Goal: Information Seeking & Learning: Learn about a topic

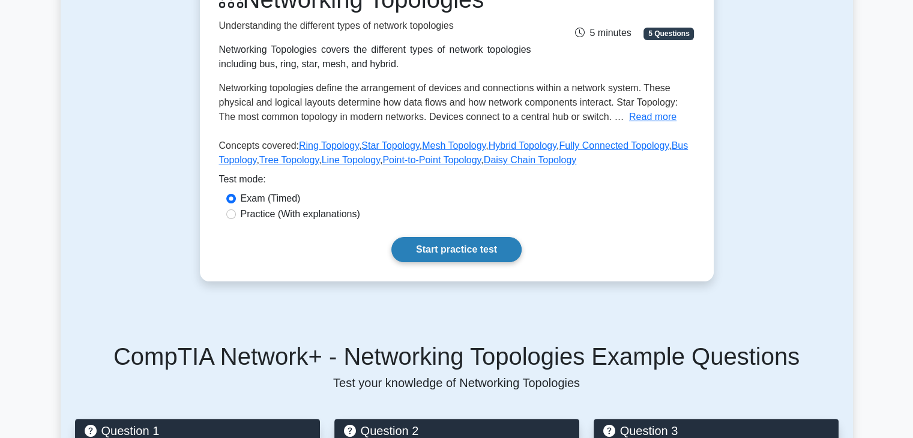
click at [458, 248] on link "Start practice test" at bounding box center [456, 249] width 130 height 25
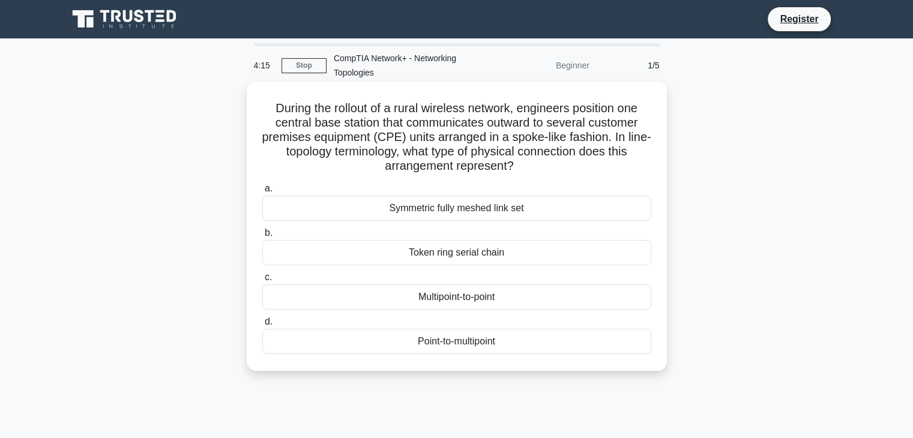
click at [499, 251] on div "Token ring serial chain" at bounding box center [456, 252] width 389 height 25
click at [262, 237] on input "b. Token ring serial chain" at bounding box center [262, 233] width 0 height 8
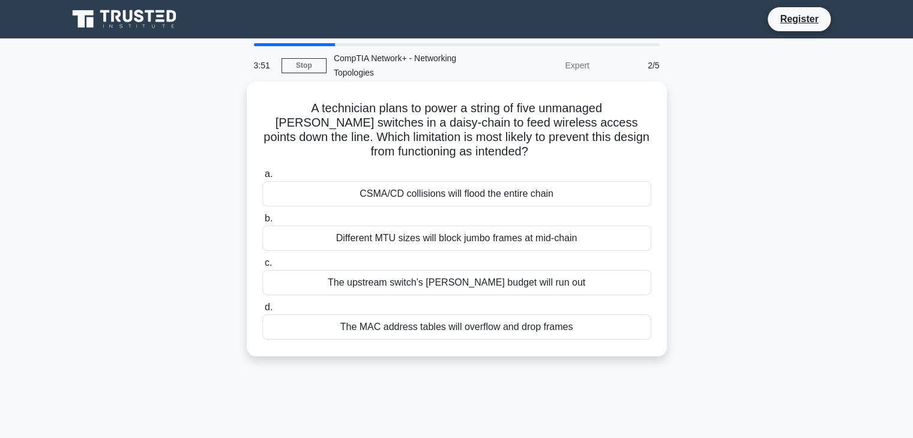
click at [499, 191] on div "CSMA/CD collisions will flood the entire chain" at bounding box center [456, 193] width 389 height 25
click at [262, 178] on input "a. CSMA/CD collisions will flood the entire chain" at bounding box center [262, 174] width 0 height 8
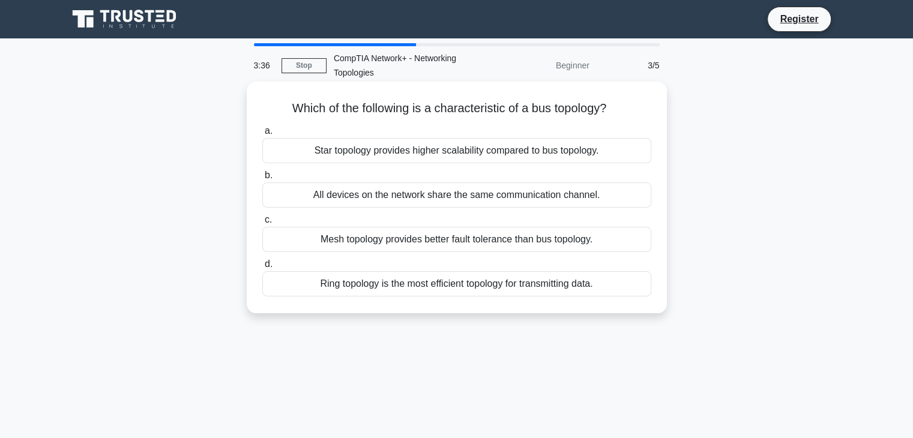
click at [447, 292] on div "Ring topology is the most efficient topology for transmitting data." at bounding box center [456, 283] width 389 height 25
click at [262, 268] on input "d. Ring topology is the most efficient topology for transmitting data." at bounding box center [262, 264] width 0 height 8
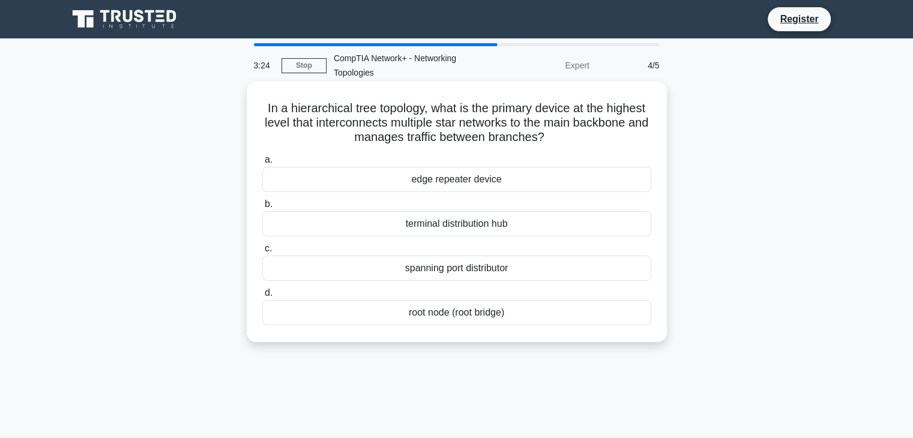
click at [433, 323] on div "root node (root bridge)" at bounding box center [456, 312] width 389 height 25
click at [262, 297] on input "d. root node (root bridge)" at bounding box center [262, 293] width 0 height 8
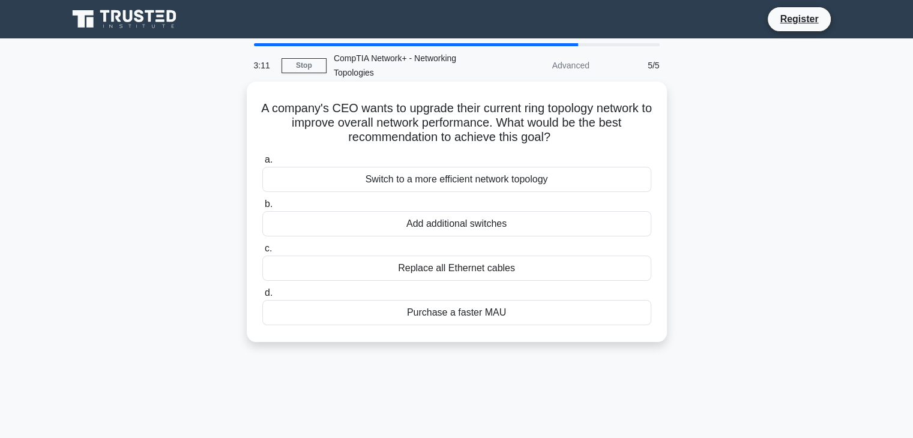
drag, startPoint x: 461, startPoint y: 184, endPoint x: 430, endPoint y: 185, distance: 31.2
click at [430, 185] on div "Switch to a more efficient network topology" at bounding box center [456, 179] width 389 height 25
click at [262, 164] on input "a. Switch to a more efficient network topology" at bounding box center [262, 160] width 0 height 8
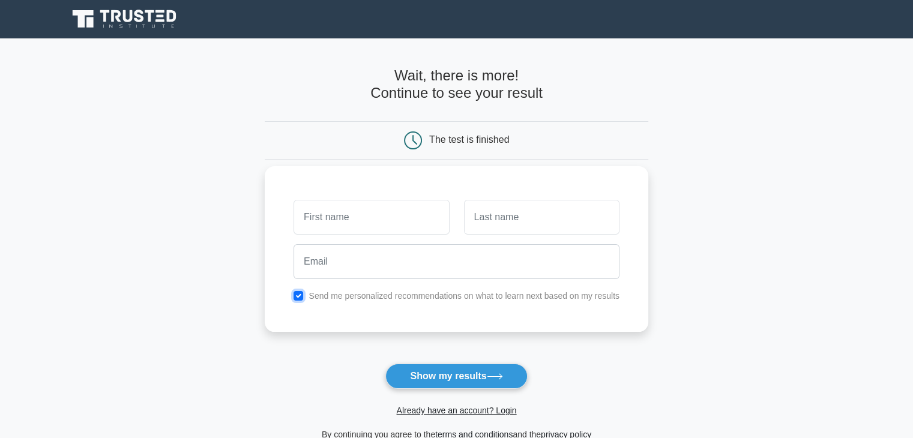
click at [302, 294] on input "checkbox" at bounding box center [298, 296] width 10 height 10
checkbox input "false"
click at [343, 220] on input "text" at bounding box center [370, 217] width 155 height 35
type input "car"
click at [490, 219] on input "text" at bounding box center [541, 217] width 155 height 35
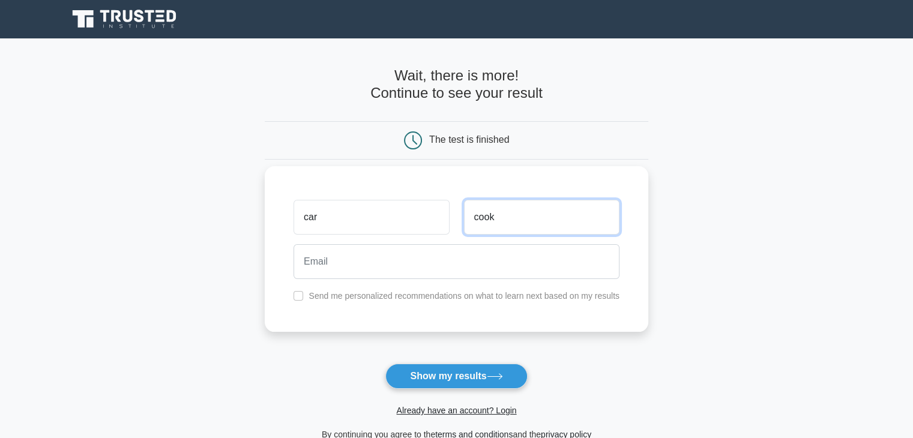
type input "cook"
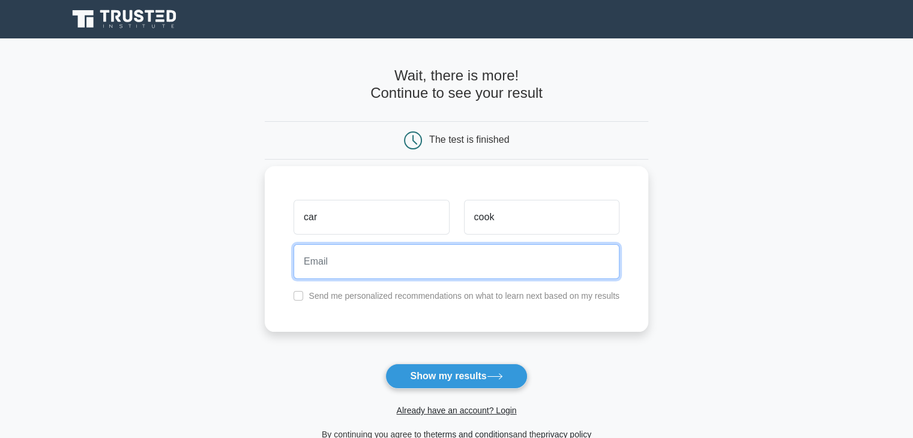
click at [415, 258] on input "email" at bounding box center [456, 261] width 326 height 35
type input "carter.cook@preblecountyesc.org"
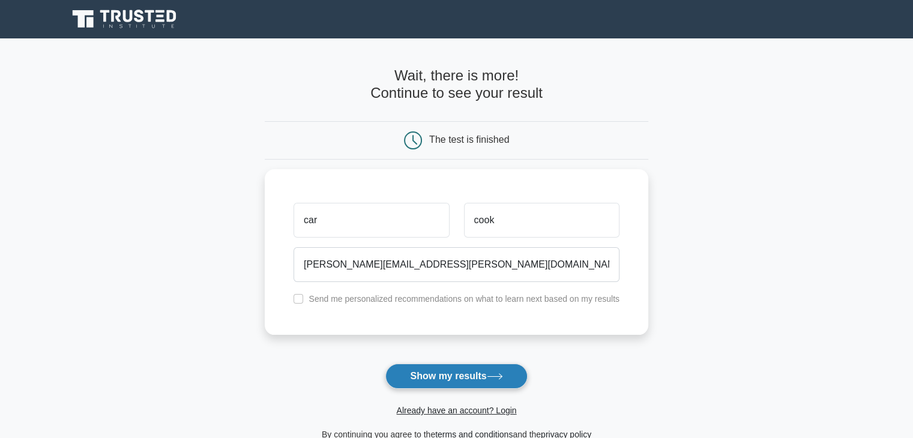
click at [491, 377] on icon at bounding box center [494, 376] width 14 height 5
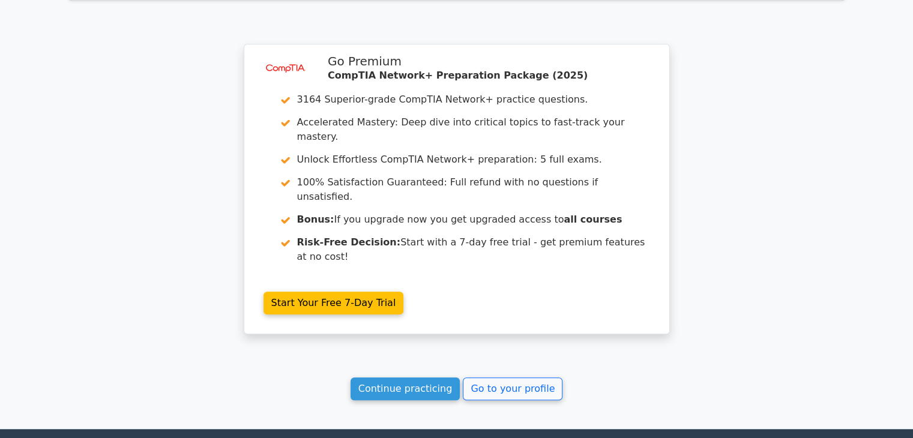
scroll to position [943, 0]
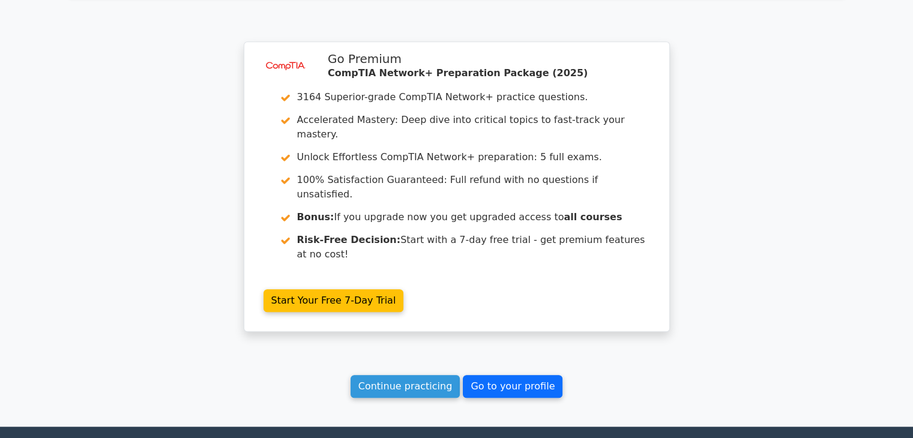
click at [523, 375] on link "Go to your profile" at bounding box center [513, 386] width 100 height 23
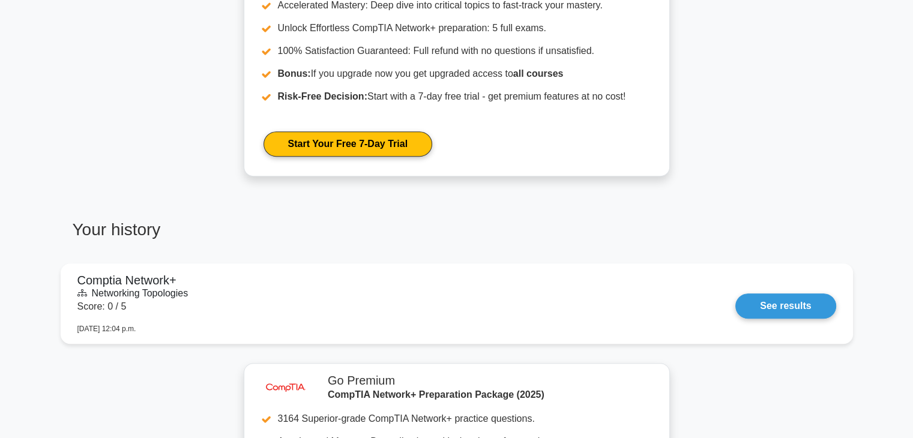
scroll to position [582, 0]
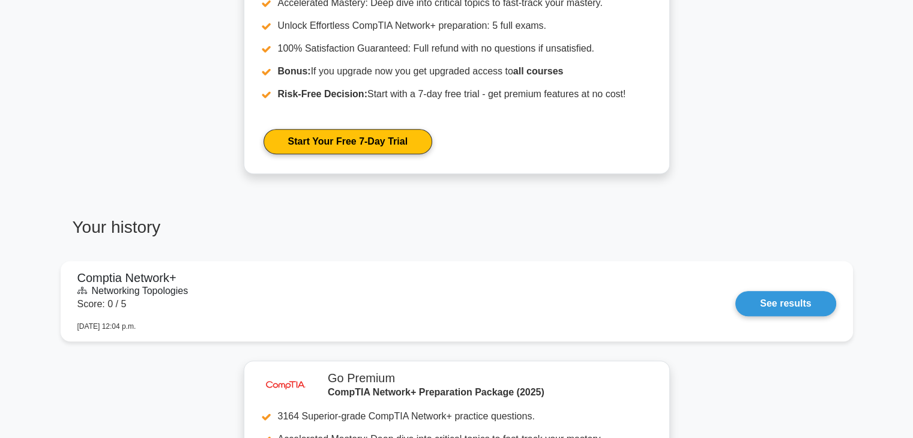
click at [735, 313] on link "See results" at bounding box center [785, 303] width 100 height 25
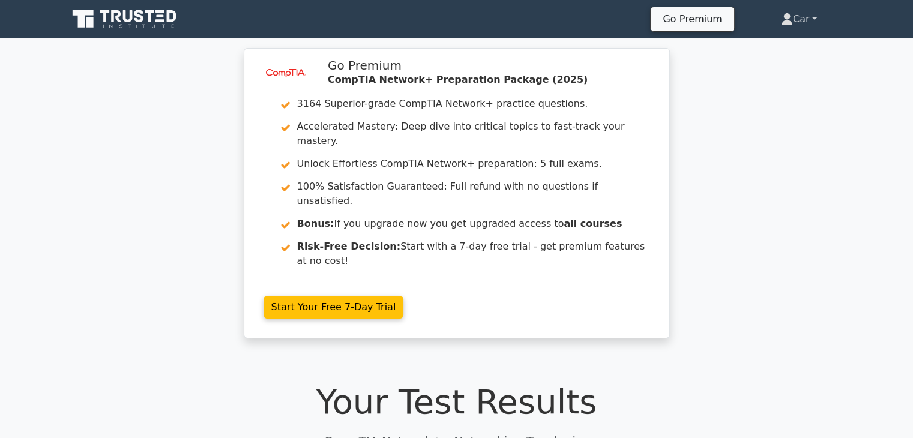
click at [810, 16] on link "Car" at bounding box center [799, 19] width 94 height 24
click at [766, 62] on link "Settings" at bounding box center [799, 66] width 95 height 19
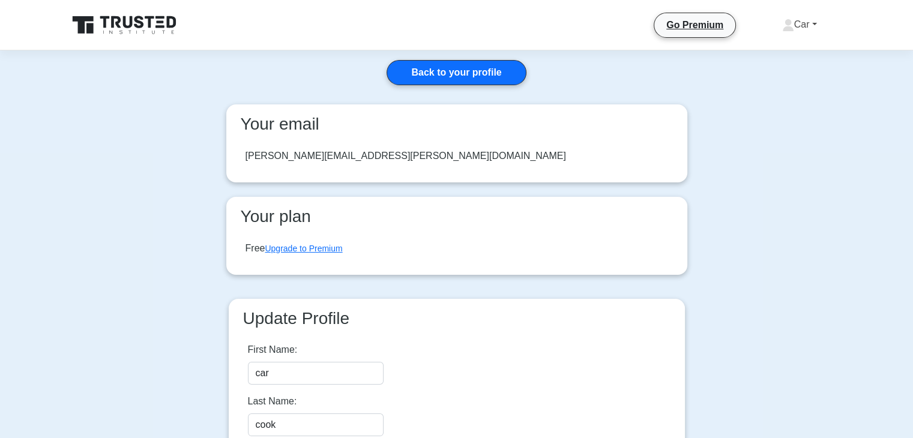
click at [787, 20] on link "Car" at bounding box center [799, 25] width 92 height 24
click at [779, 46] on link "Profile" at bounding box center [801, 52] width 95 height 19
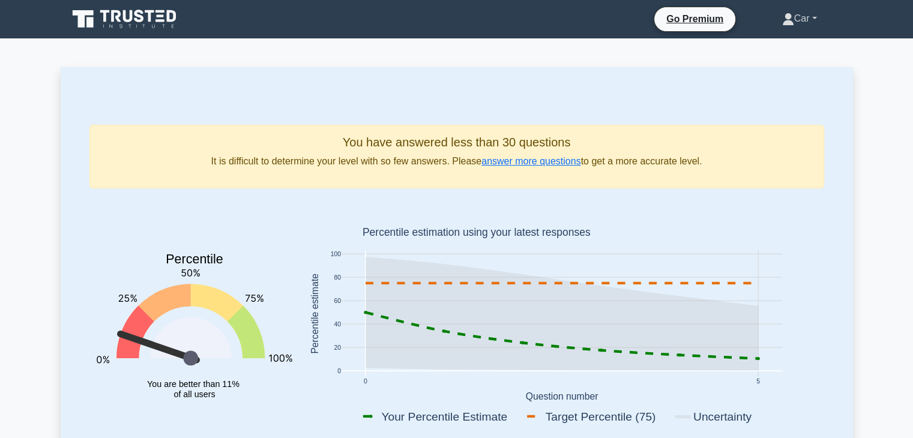
click at [791, 17] on link "Car" at bounding box center [799, 19] width 92 height 24
click at [775, 68] on link "Settings" at bounding box center [801, 65] width 95 height 19
